Goal: Task Accomplishment & Management: Manage account settings

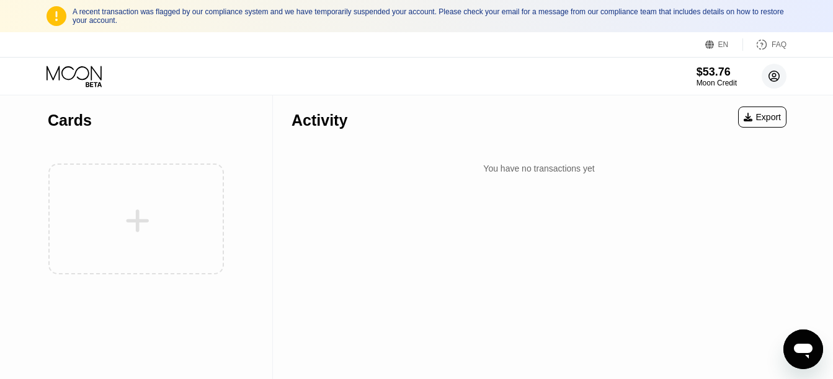
click at [775, 79] on icon at bounding box center [774, 76] width 7 height 7
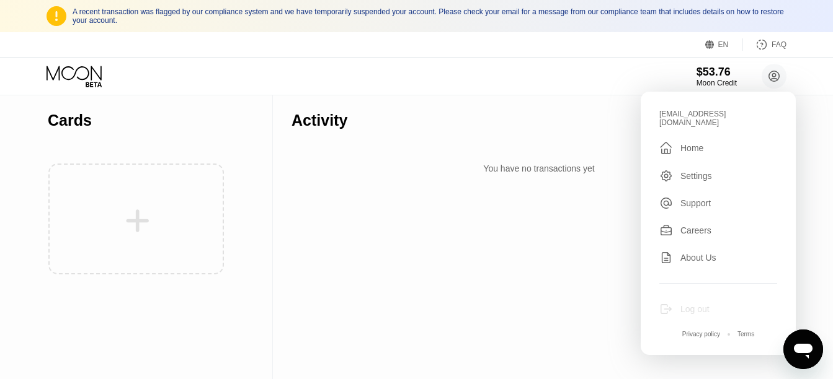
click at [689, 304] on div "Log out" at bounding box center [694, 309] width 29 height 10
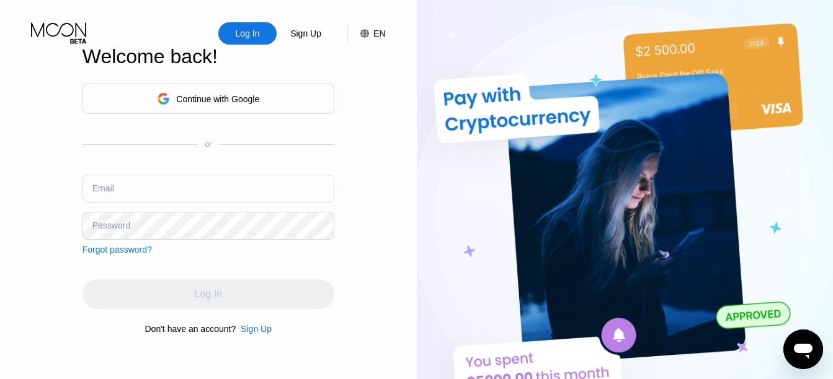
type input "myfinancialsolution99@gmail.com"
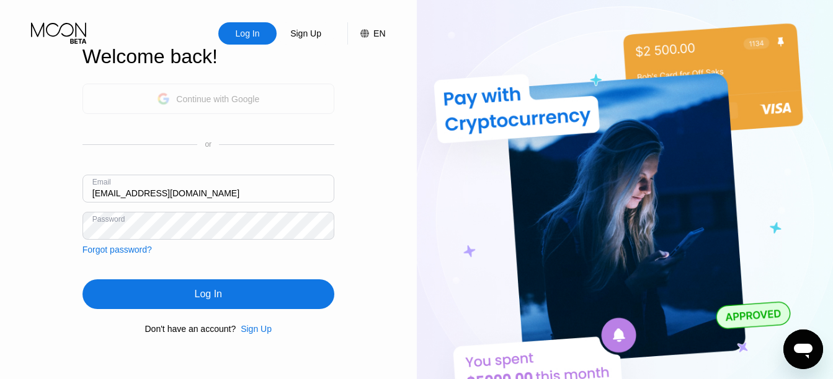
click at [236, 101] on div "Continue with Google" at bounding box center [217, 99] width 83 height 10
